Goal: Find specific page/section: Find specific page/section

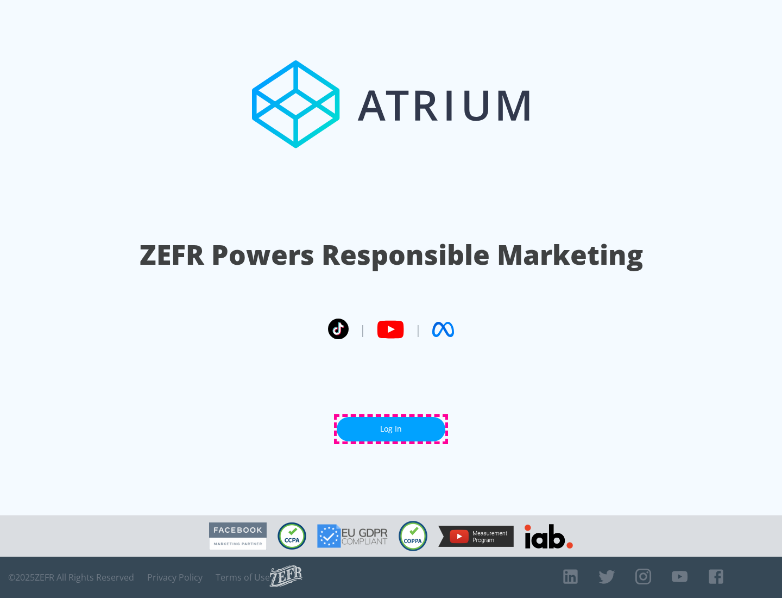
click at [391, 429] on link "Log In" at bounding box center [391, 429] width 109 height 24
